Goal: Task Accomplishment & Management: Manage account settings

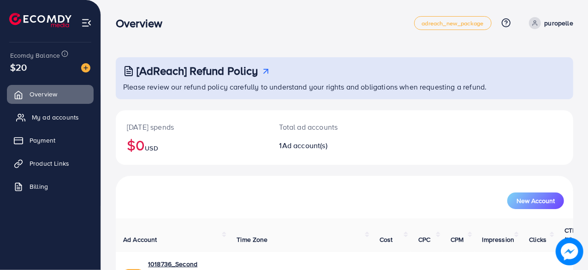
click at [42, 118] on span "My ad accounts" at bounding box center [55, 116] width 47 height 9
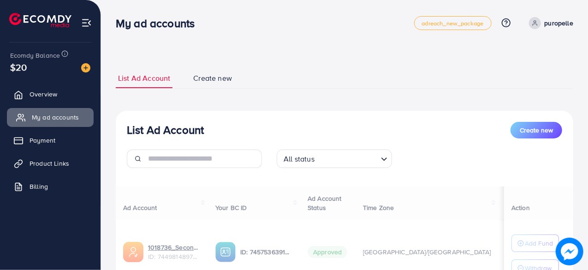
click at [45, 116] on span "My ad accounts" at bounding box center [55, 116] width 47 height 9
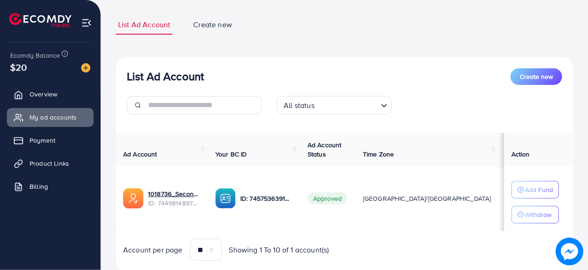
scroll to position [80, 0]
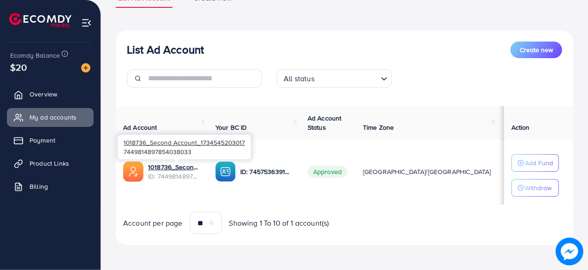
click at [188, 172] on span "ID: 7449814897854038033" at bounding box center [174, 175] width 53 height 9
click at [185, 165] on link "1018736_Second Account_1734545203017" at bounding box center [174, 166] width 53 height 9
click at [61, 165] on span "Product Links" at bounding box center [52, 163] width 40 height 9
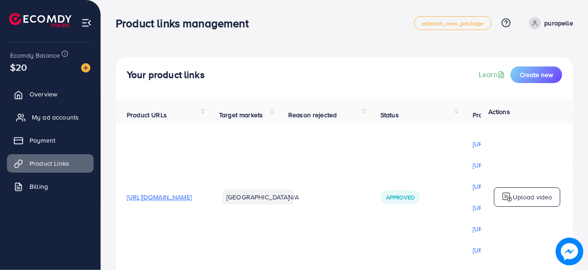
click at [56, 119] on span "My ad accounts" at bounding box center [55, 116] width 47 height 9
